Goal: Task Accomplishment & Management: Use online tool/utility

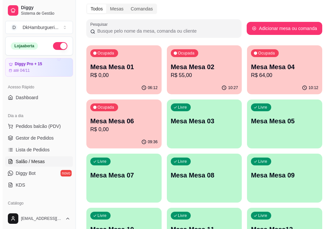
scroll to position [17, 0]
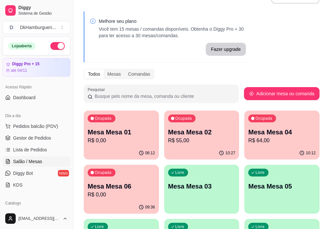
click at [244, 148] on div "10:12" at bounding box center [281, 153] width 75 height 13
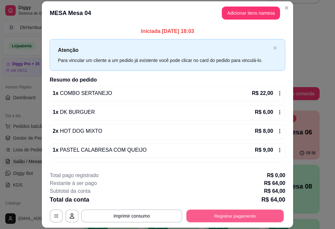
click at [230, 218] on button "Registrar pagamento" at bounding box center [234, 216] width 97 height 13
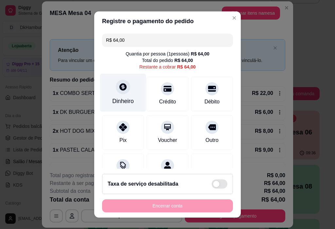
click at [122, 96] on div "Dinheiro" at bounding box center [123, 93] width 46 height 38
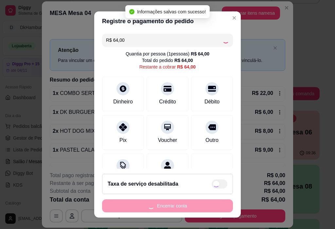
type input "R$ 0,00"
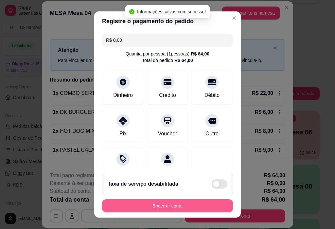
click at [175, 207] on button "Encerrar conta" at bounding box center [167, 206] width 131 height 13
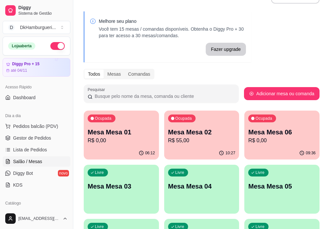
click at [174, 145] on div "Ocupada Mesa Mesa 02 R$ 55,00" at bounding box center [201, 129] width 75 height 36
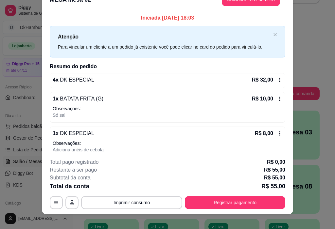
scroll to position [20, 0]
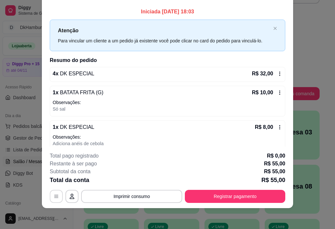
click at [54, 195] on icon "button" at bounding box center [56, 196] width 4 height 3
click at [119, 197] on button "Imprimir consumo" at bounding box center [132, 196] width 98 height 13
click at [126, 181] on button "IMPRESSORA" at bounding box center [130, 181] width 47 height 10
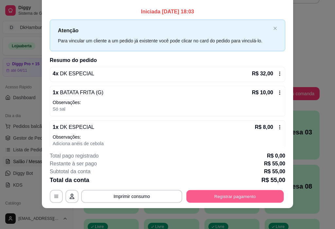
click at [216, 198] on button "Registrar pagamento" at bounding box center [234, 196] width 97 height 13
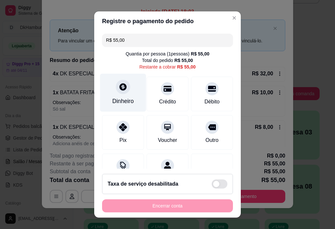
click at [126, 98] on div "Dinheiro" at bounding box center [123, 101] width 22 height 8
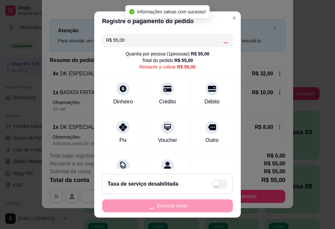
type input "R$ 0,00"
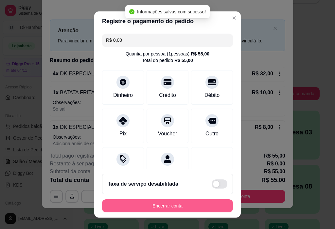
click at [173, 210] on button "Encerrar conta" at bounding box center [167, 206] width 131 height 13
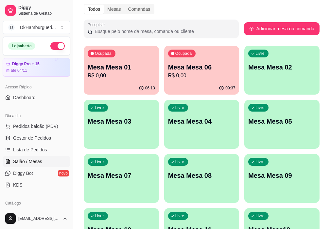
scroll to position [83, 0]
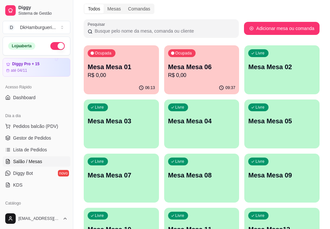
click at [177, 72] on p "R$ 0,00" at bounding box center [201, 76] width 67 height 8
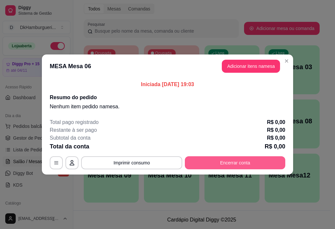
click at [240, 164] on button "Encerrar conta" at bounding box center [235, 162] width 100 height 13
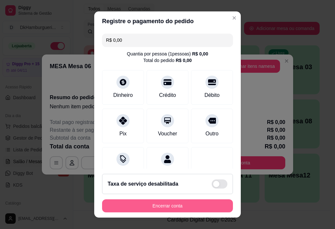
click at [143, 208] on button "Encerrar conta" at bounding box center [167, 206] width 131 height 13
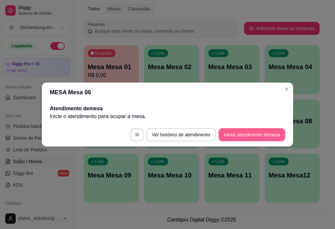
click at [245, 138] on button "Iniciar atendimento de mesa" at bounding box center [251, 134] width 67 height 13
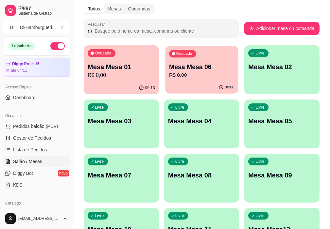
click at [173, 77] on p "R$ 0,00" at bounding box center [201, 76] width 65 height 8
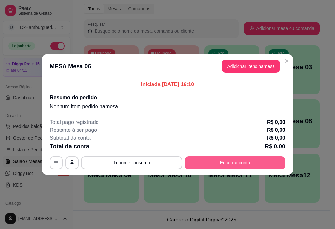
click at [232, 165] on button "Encerrar conta" at bounding box center [235, 162] width 100 height 13
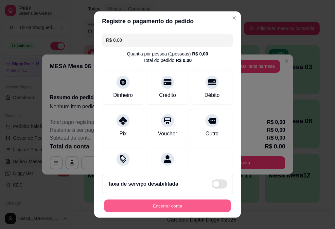
click at [174, 203] on button "Encerrar conta" at bounding box center [167, 206] width 127 height 13
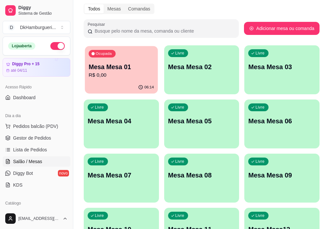
click at [110, 80] on div "Ocupada Mesa Mesa 01 R$ 0,00" at bounding box center [121, 63] width 73 height 35
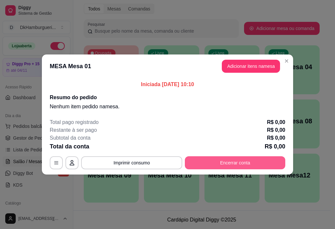
click at [226, 164] on button "Encerrar conta" at bounding box center [235, 162] width 100 height 13
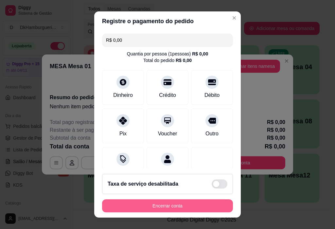
click at [181, 205] on button "Encerrar conta" at bounding box center [167, 206] width 131 height 13
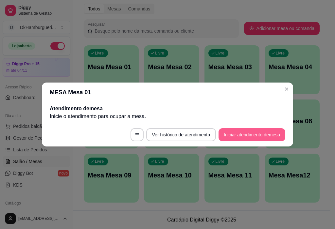
click at [240, 136] on button "Iniciar atendimento de mesa" at bounding box center [251, 134] width 67 height 13
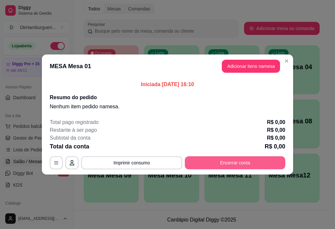
click at [256, 161] on button "Encerrar conta" at bounding box center [235, 162] width 100 height 13
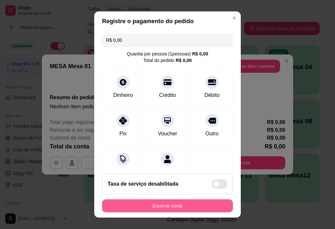
click at [185, 206] on button "Encerrar conta" at bounding box center [167, 206] width 131 height 13
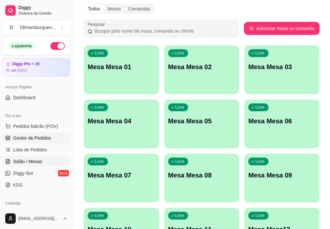
click at [33, 140] on span "Gestor de Pedidos" at bounding box center [32, 138] width 38 height 7
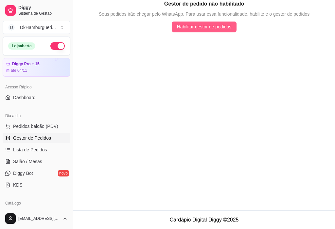
click at [209, 24] on span "Habilitar gestor de pedidos" at bounding box center [204, 26] width 55 height 7
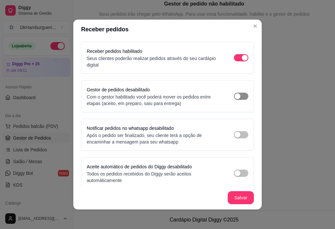
click at [236, 98] on span "button" at bounding box center [241, 96] width 14 height 7
click at [234, 132] on span "button" at bounding box center [241, 134] width 14 height 7
click at [238, 173] on span "button" at bounding box center [241, 173] width 14 height 7
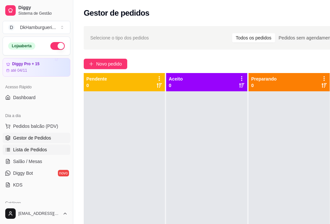
click at [34, 152] on span "Lista de Pedidos" at bounding box center [30, 150] width 34 height 7
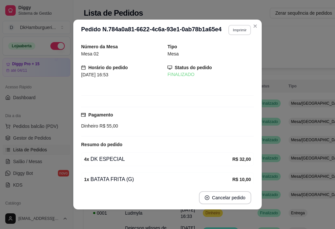
click at [241, 32] on button "Imprimir" at bounding box center [239, 30] width 23 height 10
click at [229, 52] on button "IMPRESSORA" at bounding box center [225, 53] width 47 height 10
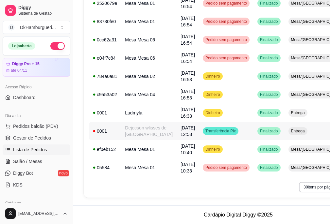
scroll to position [107, 0]
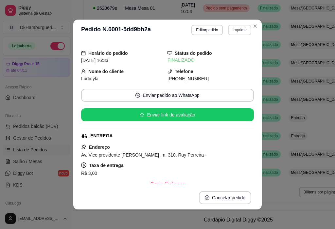
click at [237, 31] on button "Imprimir" at bounding box center [239, 30] width 23 height 10
click at [234, 54] on button "IMPRESSORA" at bounding box center [225, 59] width 47 height 10
